Goal: Task Accomplishment & Management: Use online tool/utility

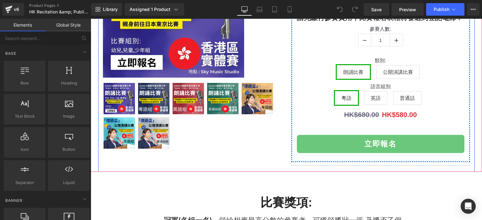
scroll to position [152, 0]
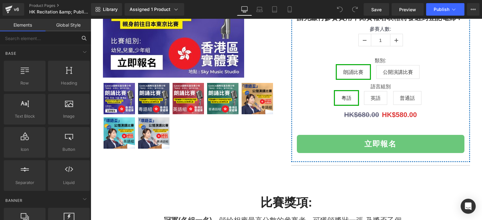
click at [58, 38] on input "text" at bounding box center [38, 38] width 77 height 14
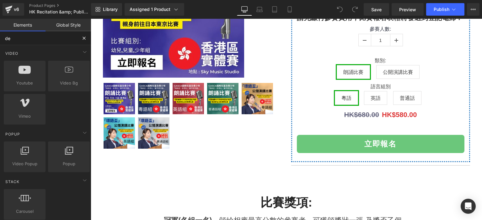
type input "des"
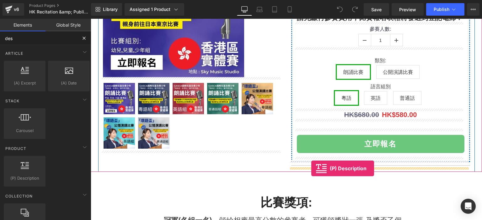
drag, startPoint x: 119, startPoint y: 193, endPoint x: 311, endPoint y: 169, distance: 194.0
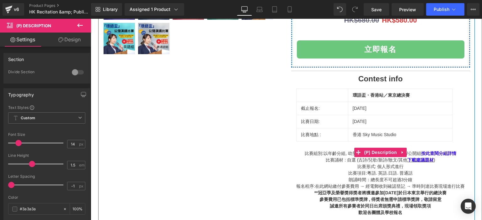
scroll to position [275, 0]
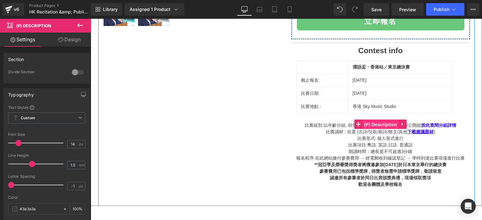
click at [380, 121] on span "(P) Description" at bounding box center [380, 124] width 36 height 9
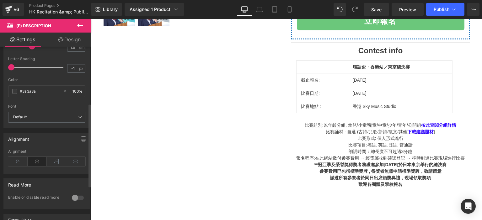
scroll to position [114, 0]
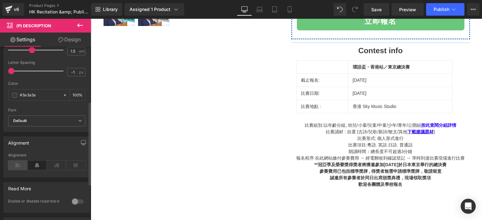
click at [12, 166] on icon at bounding box center [17, 165] width 19 height 9
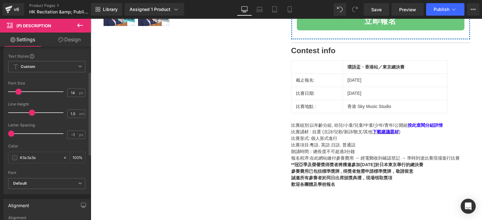
scroll to position [51, 0]
click at [69, 91] on input "14" at bounding box center [72, 93] width 11 height 8
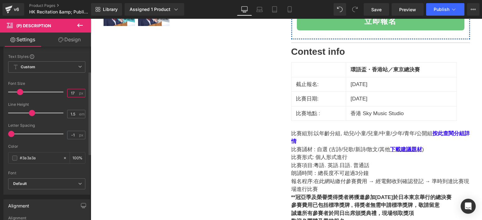
type input "16"
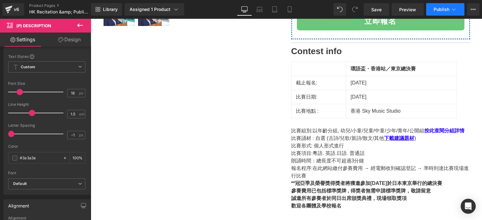
click at [441, 6] on button "Publish" at bounding box center [445, 9] width 38 height 13
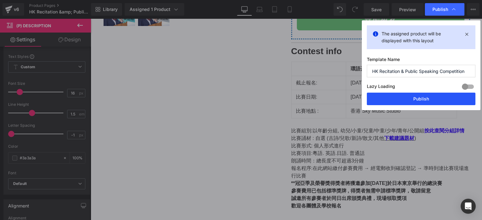
click at [393, 97] on button "Publish" at bounding box center [421, 99] width 108 height 13
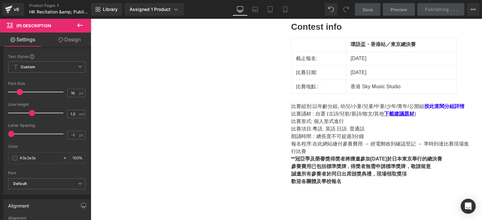
scroll to position [297, 0]
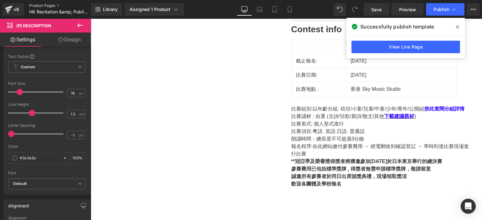
click at [52, 5] on link "Product Pages" at bounding box center [65, 5] width 72 height 5
